Goal: Transaction & Acquisition: Book appointment/travel/reservation

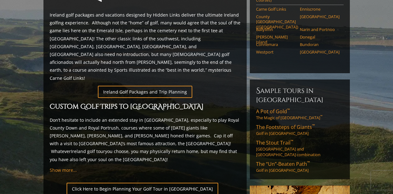
scroll to position [375, 0]
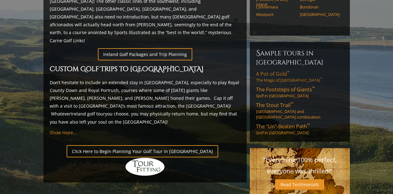
click at [285, 70] on link "A Pot of Gold ™ The Magic of Southwest Ireland ™" at bounding box center [299, 76] width 87 height 12
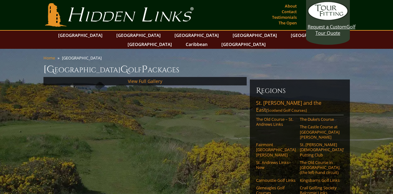
scroll to position [62, 0]
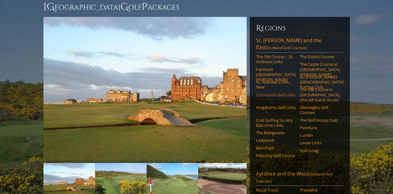
click at [273, 92] on link "Carnoustie Golf Links" at bounding box center [276, 94] width 40 height 5
